Goal: Transaction & Acquisition: Purchase product/service

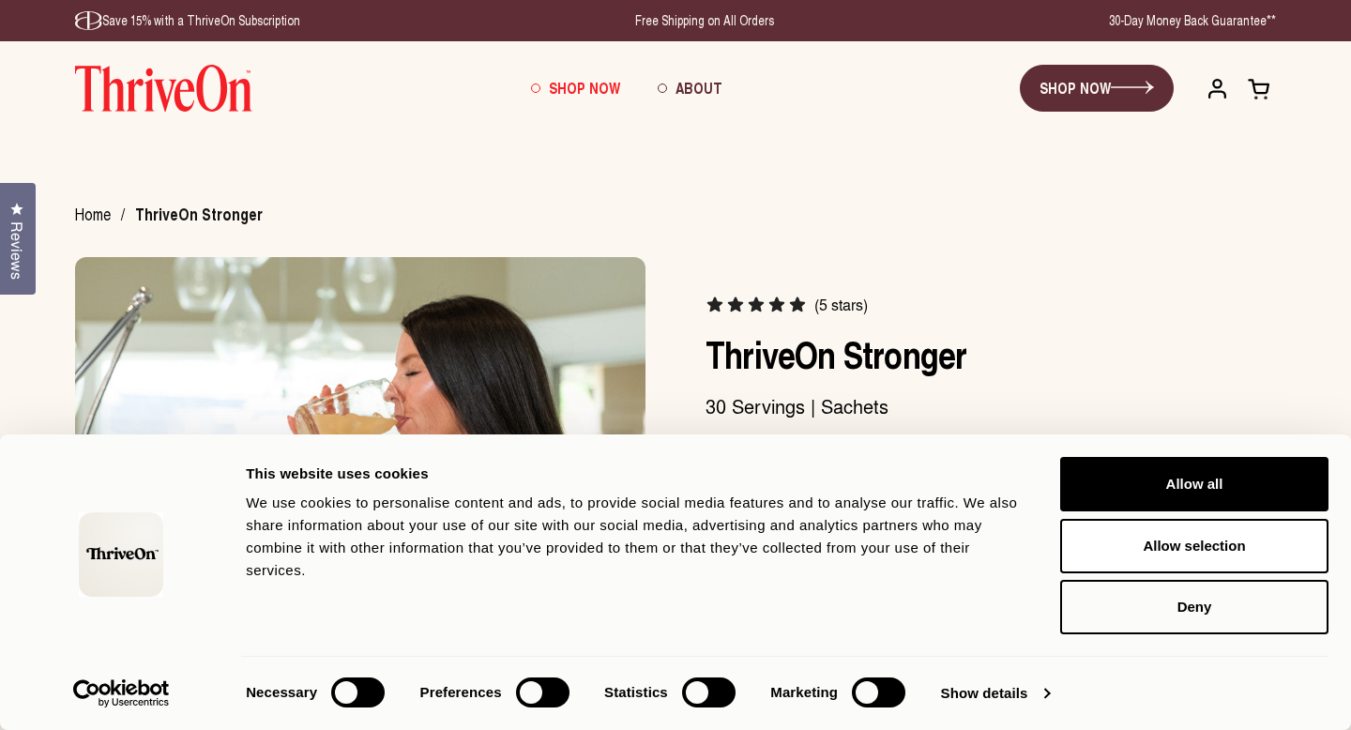
click at [577, 76] on link "Shop Now" at bounding box center [575, 88] width 127 height 51
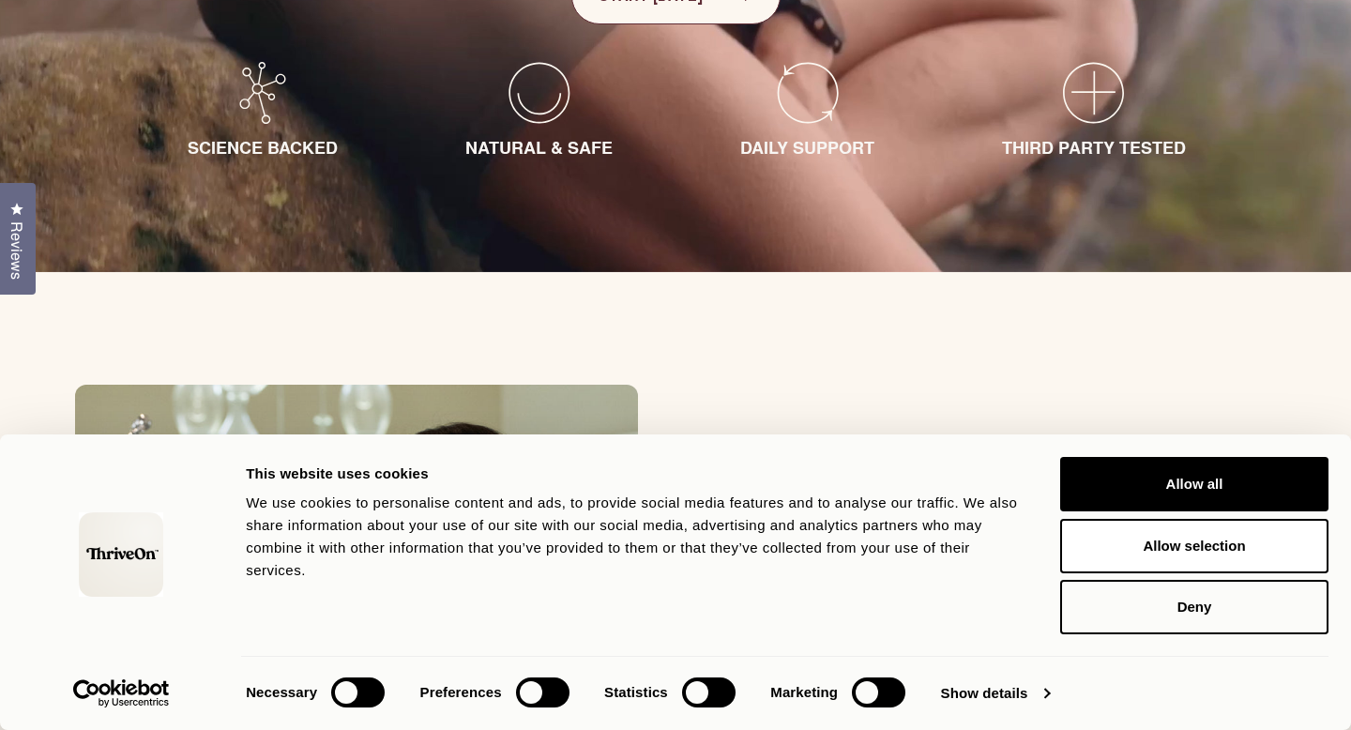
scroll to position [615, 0]
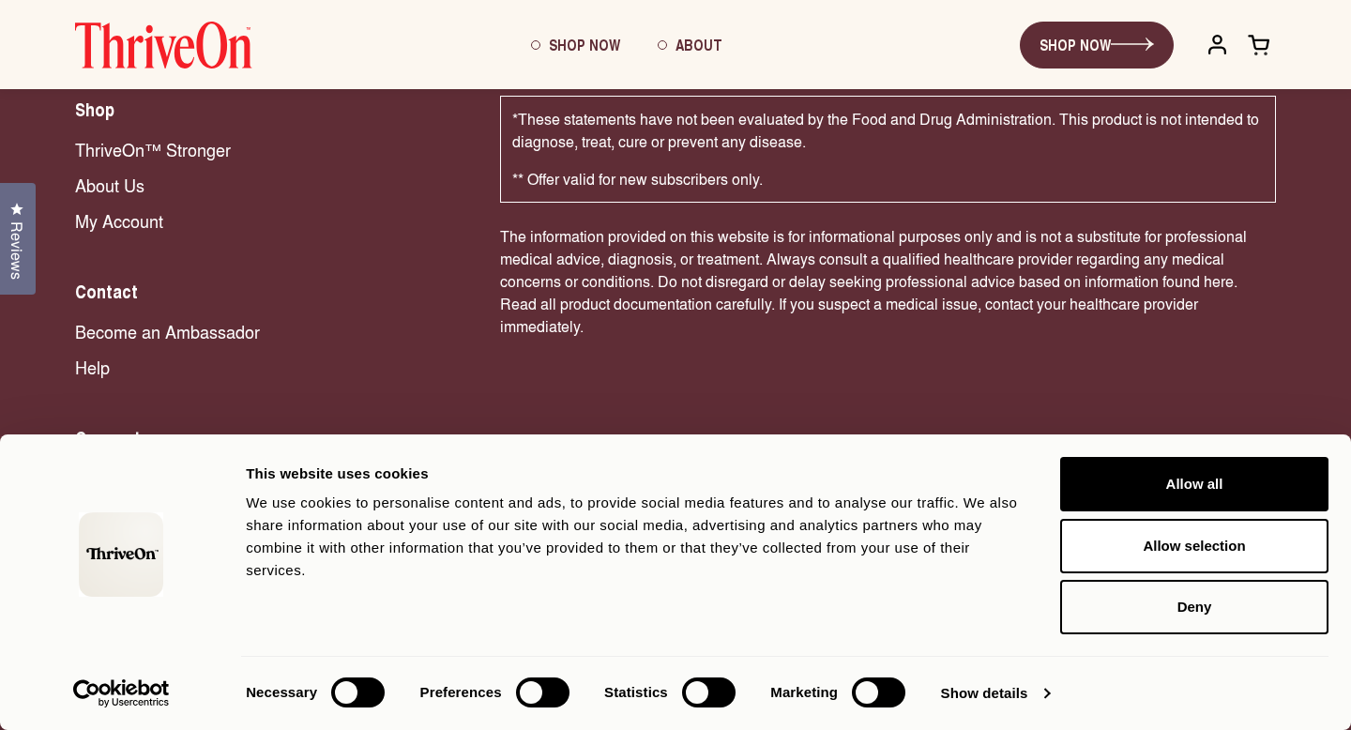
scroll to position [3935, 0]
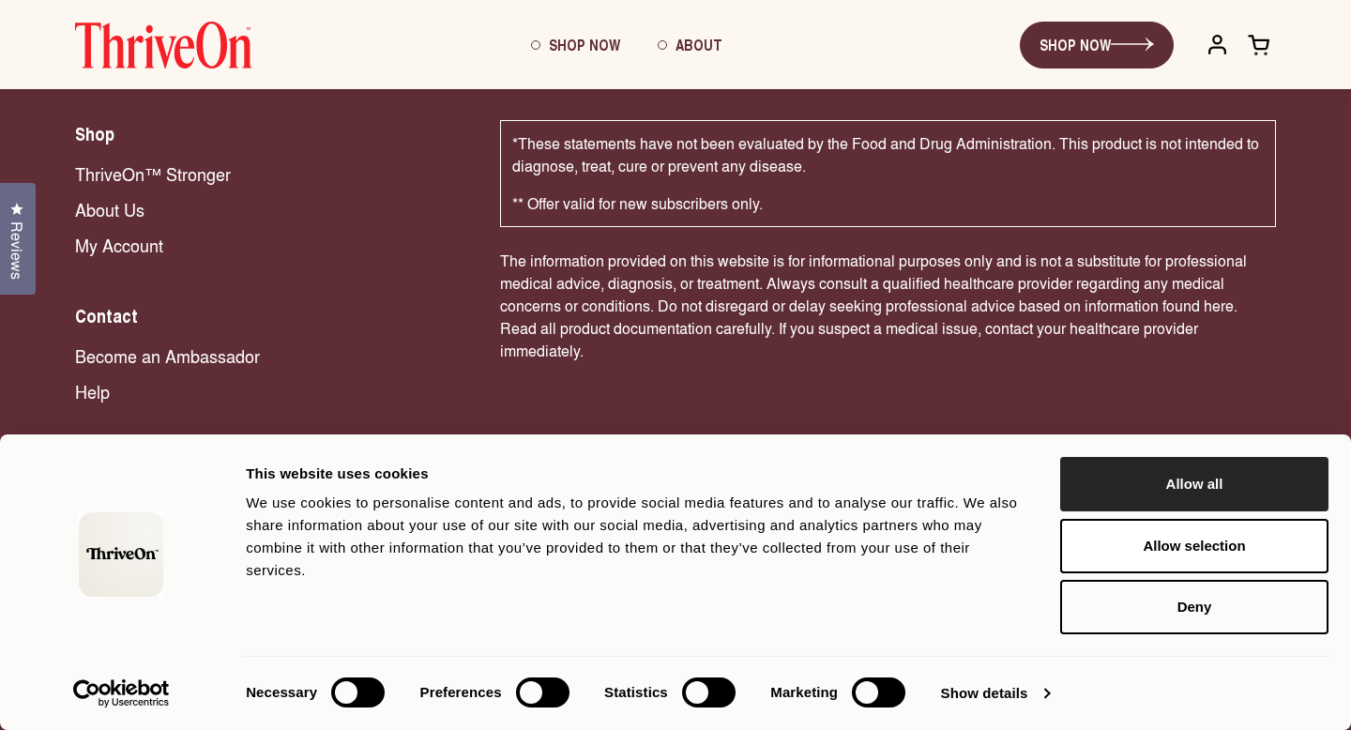
click at [1125, 467] on button "Allow all" at bounding box center [1194, 484] width 268 height 54
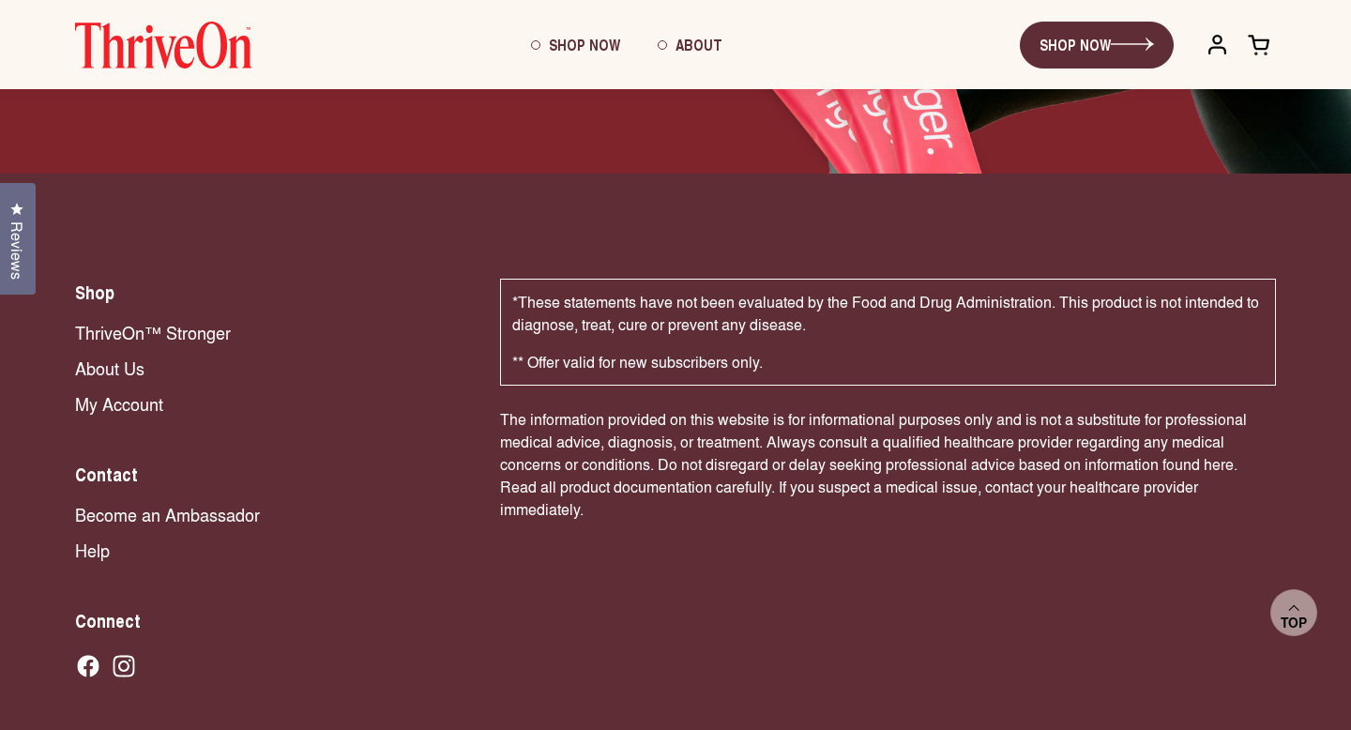
scroll to position [3773, 0]
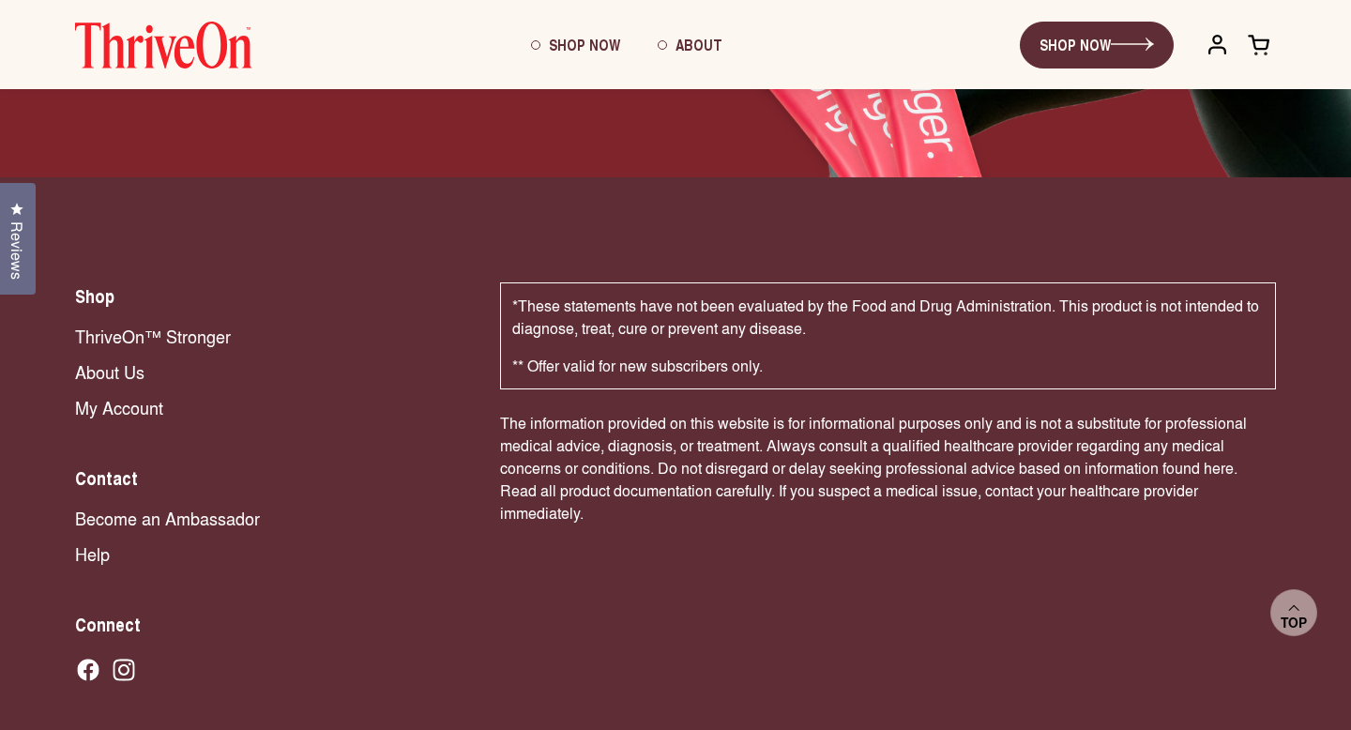
click at [133, 346] on nav "ThriveOn™ Stronger About Us My Account" at bounding box center [268, 372] width 387 height 96
click at [138, 339] on link "ThriveOn™ Stronger" at bounding box center [268, 336] width 387 height 24
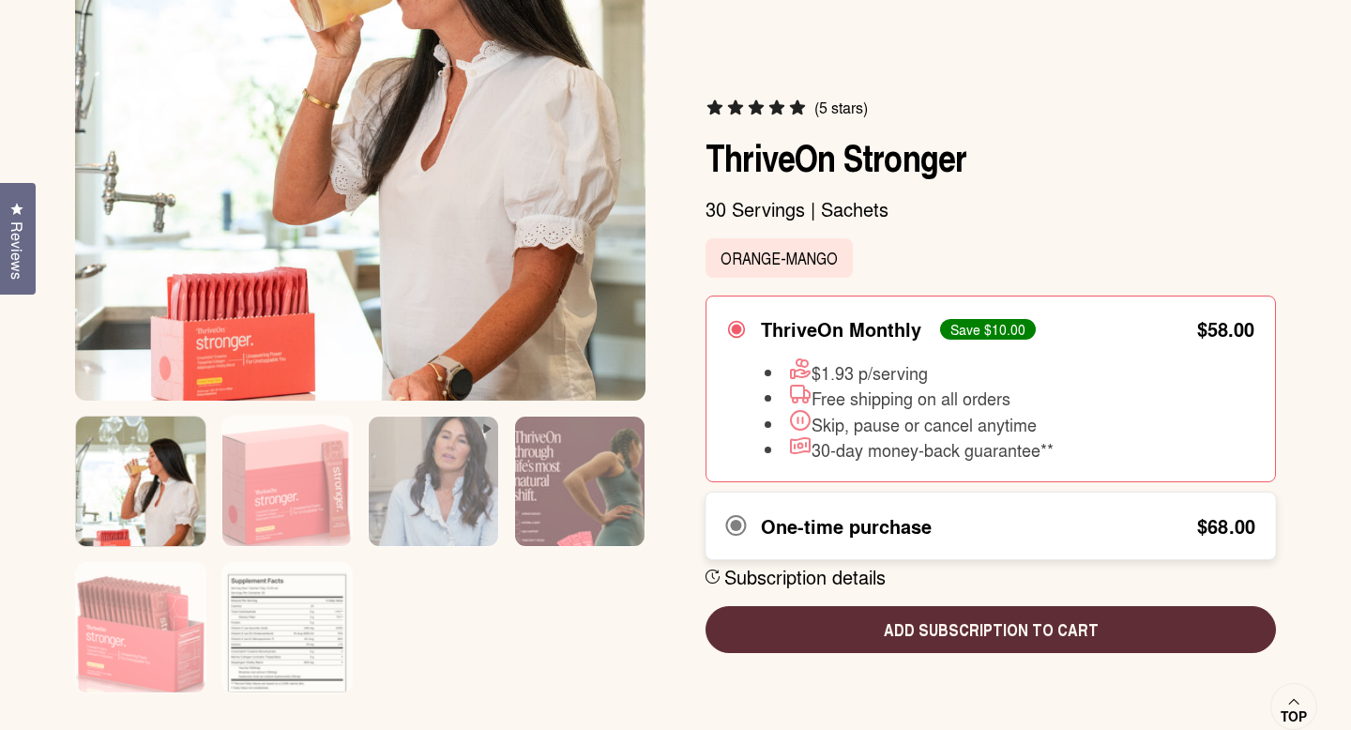
scroll to position [489, 0]
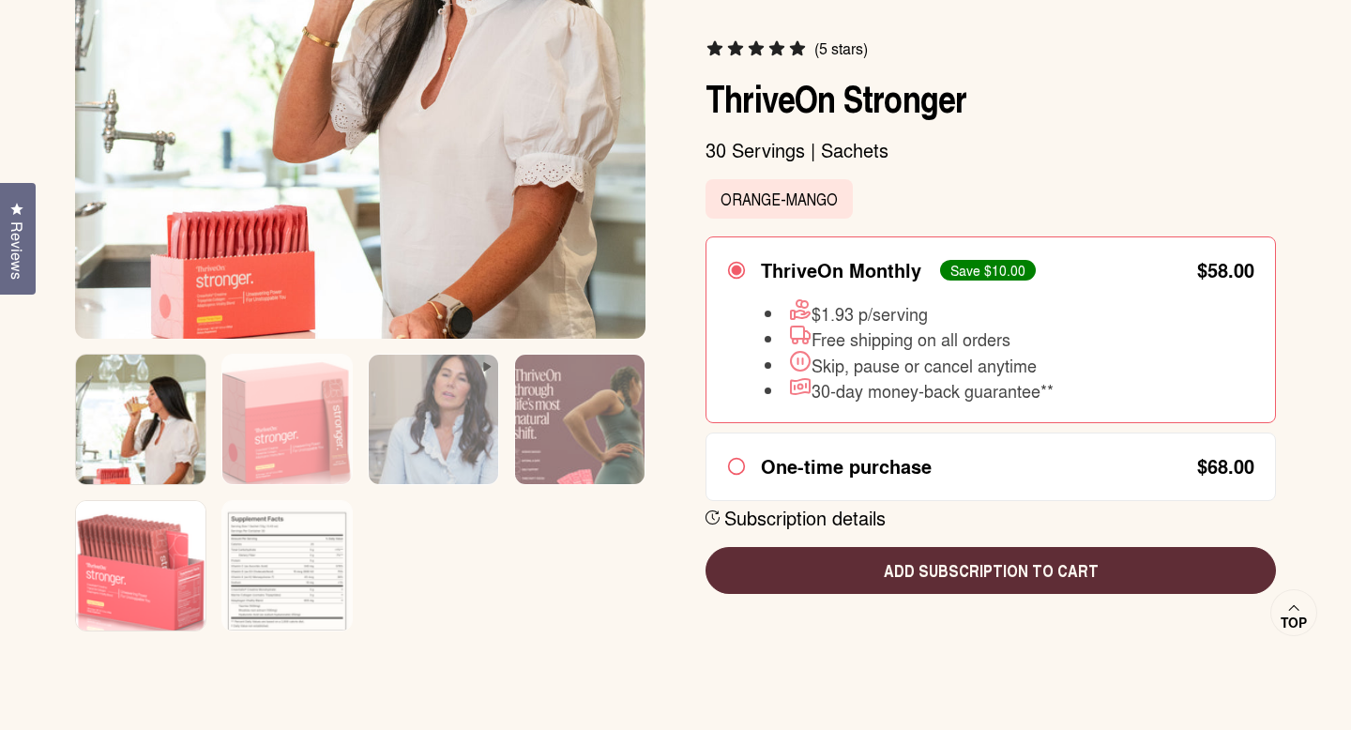
click at [152, 595] on img at bounding box center [140, 579] width 129 height 156
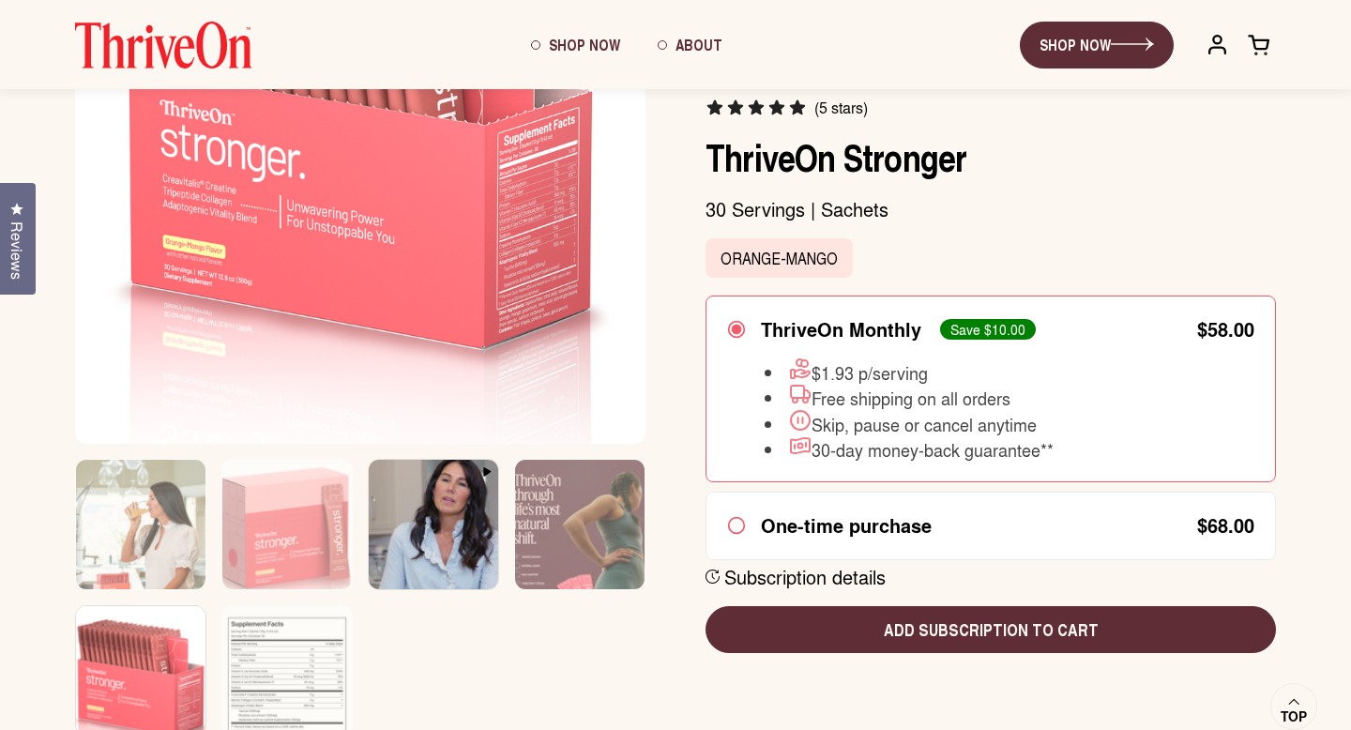
scroll to position [379, 0]
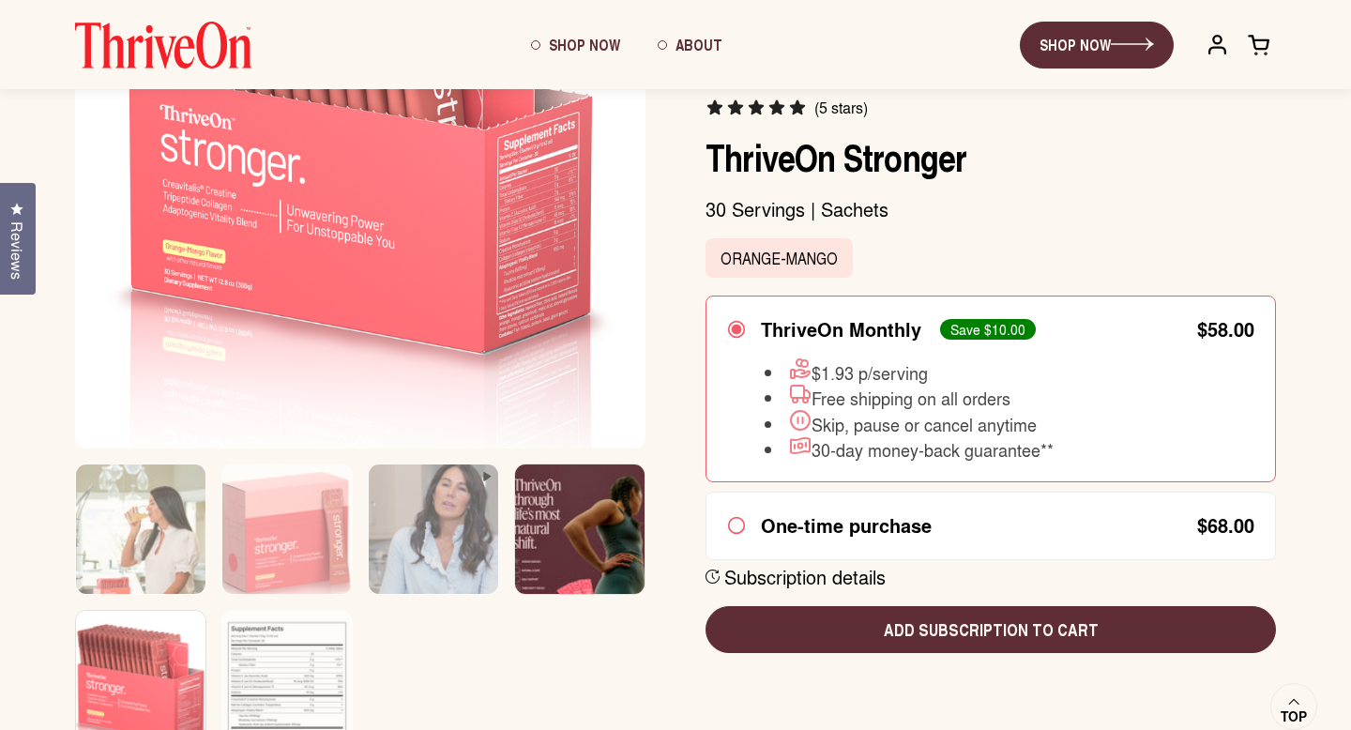
click at [619, 543] on img at bounding box center [579, 542] width 129 height 156
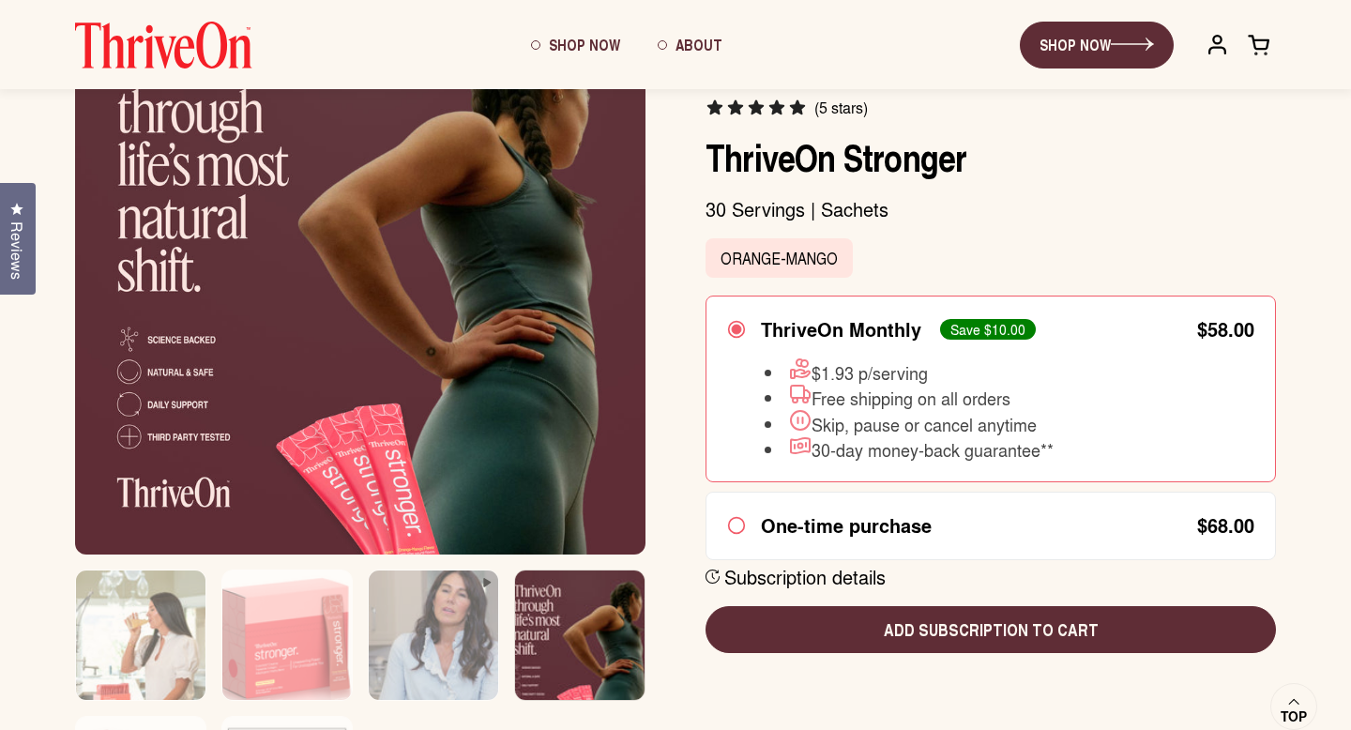
scroll to position [269, 0]
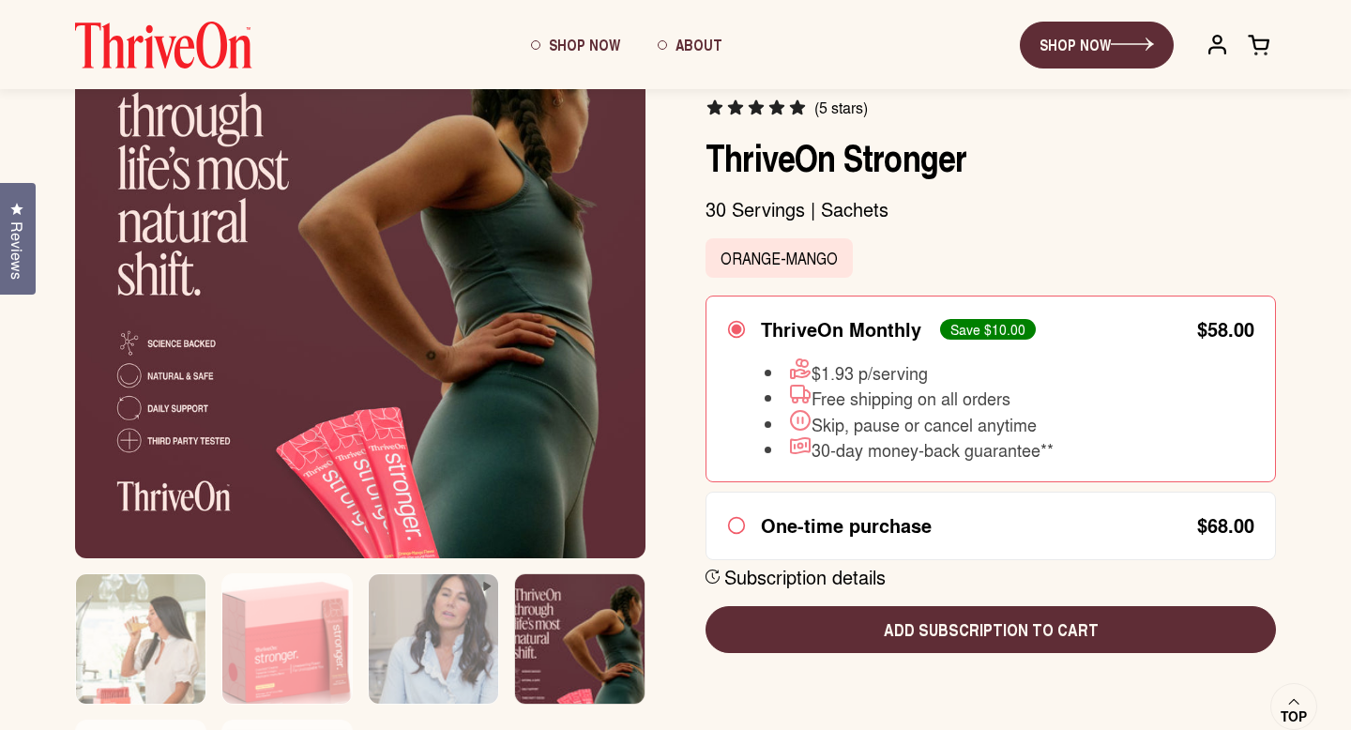
click at [209, 657] on div at bounding box center [360, 712] width 570 height 278
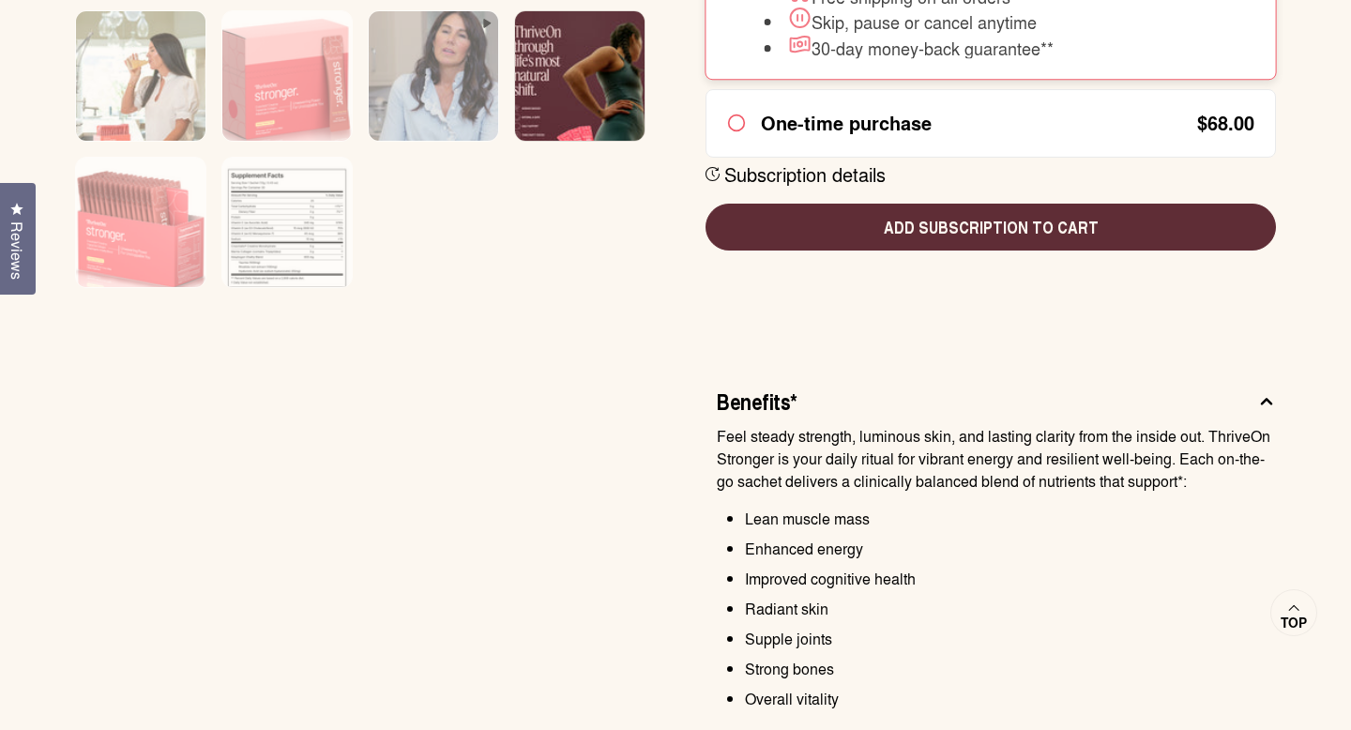
scroll to position [833, 0]
